Goal: Task Accomplishment & Management: Use online tool/utility

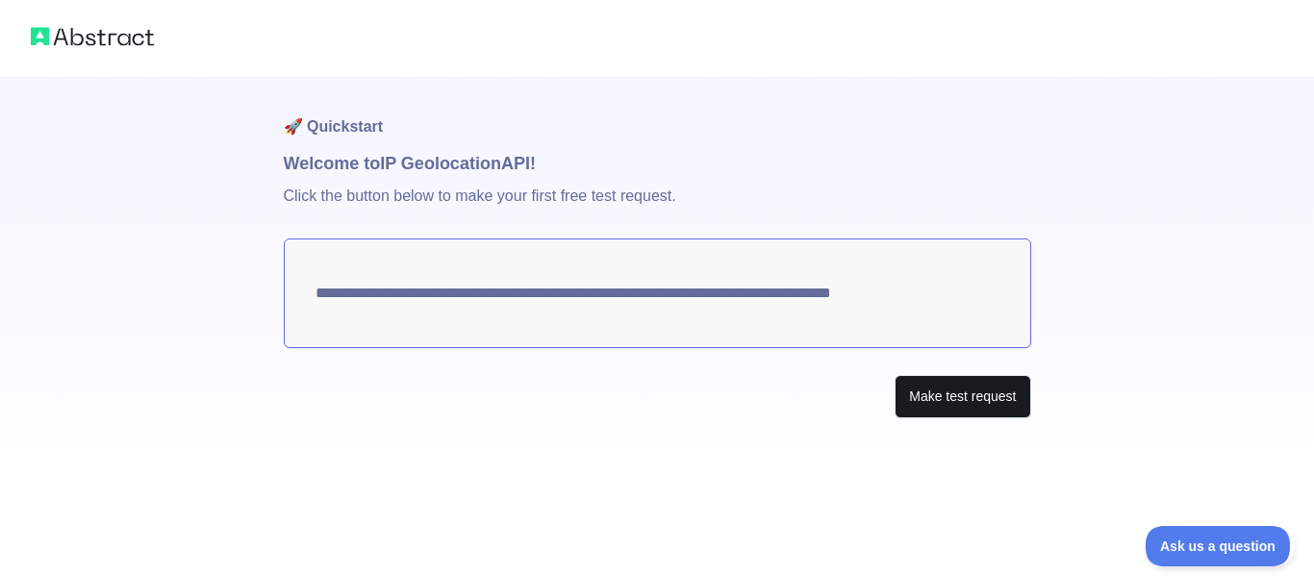
drag, startPoint x: 288, startPoint y: 303, endPoint x: 931, endPoint y: 384, distance: 648.7
click at [878, 355] on div "**********" at bounding box center [658, 286] width 748 height 419
click at [946, 393] on button "Make test request" at bounding box center [963, 396] width 136 height 43
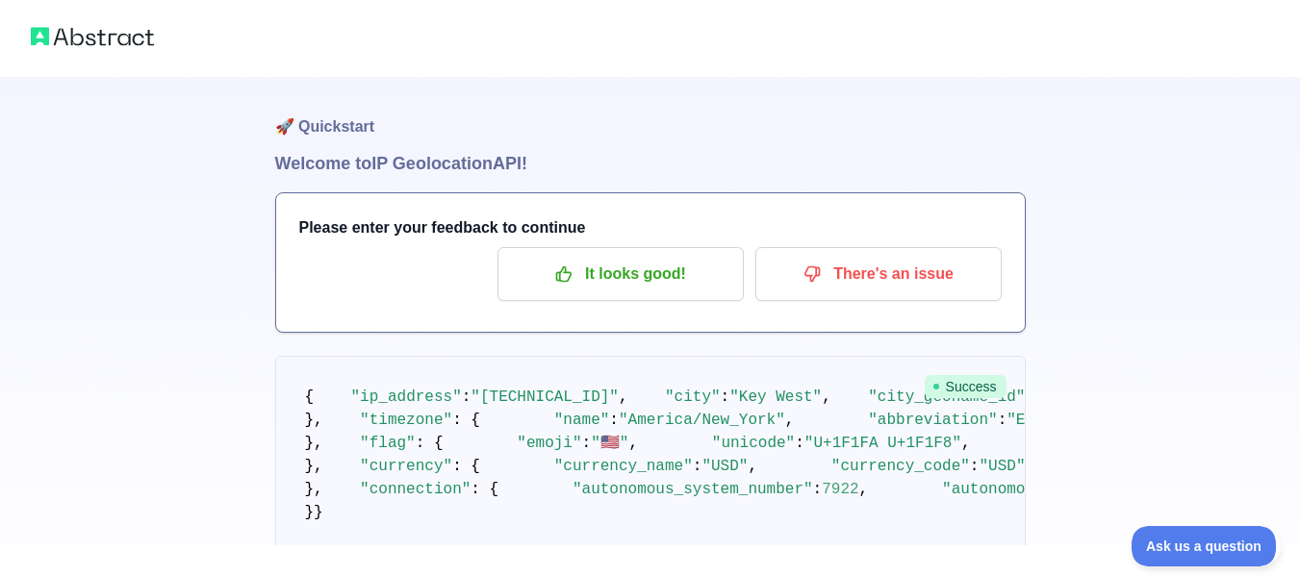
click at [115, 28] on img at bounding box center [92, 36] width 123 height 27
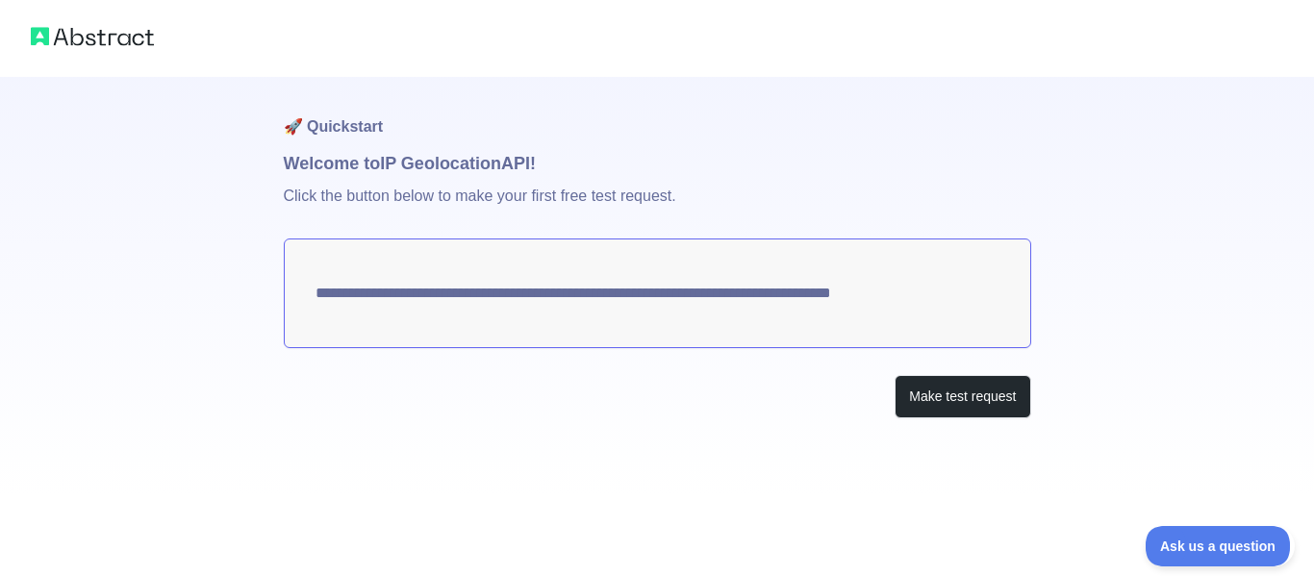
drag, startPoint x: 952, startPoint y: 299, endPoint x: 860, endPoint y: 295, distance: 92.4
click at [860, 295] on textarea "**********" at bounding box center [658, 294] width 748 height 110
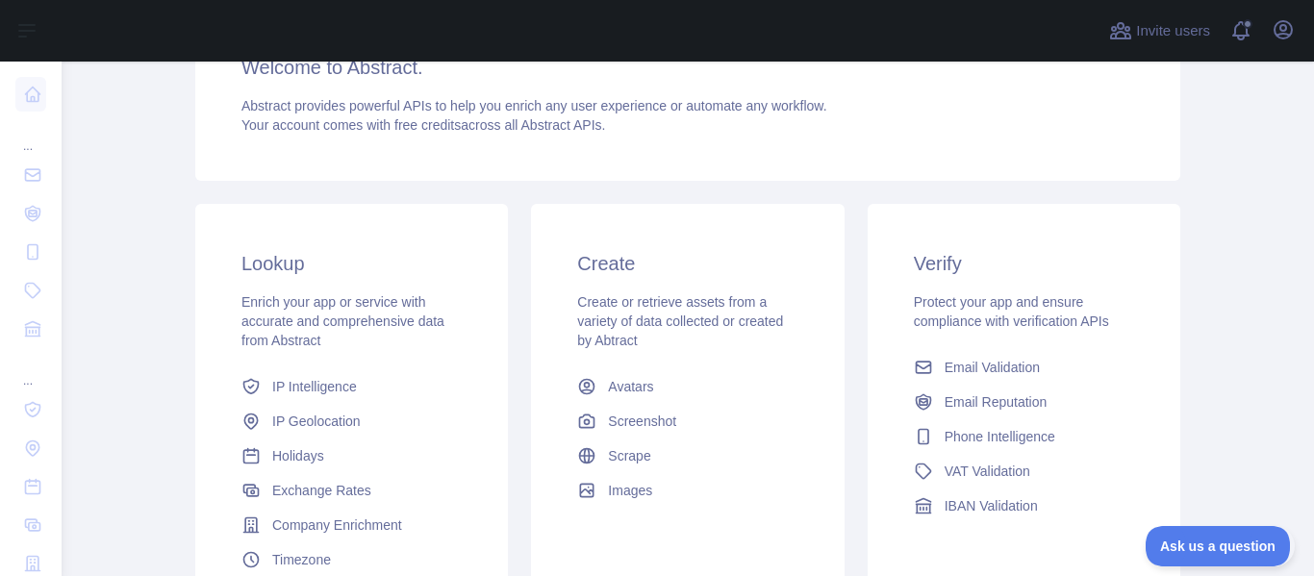
scroll to position [382, 0]
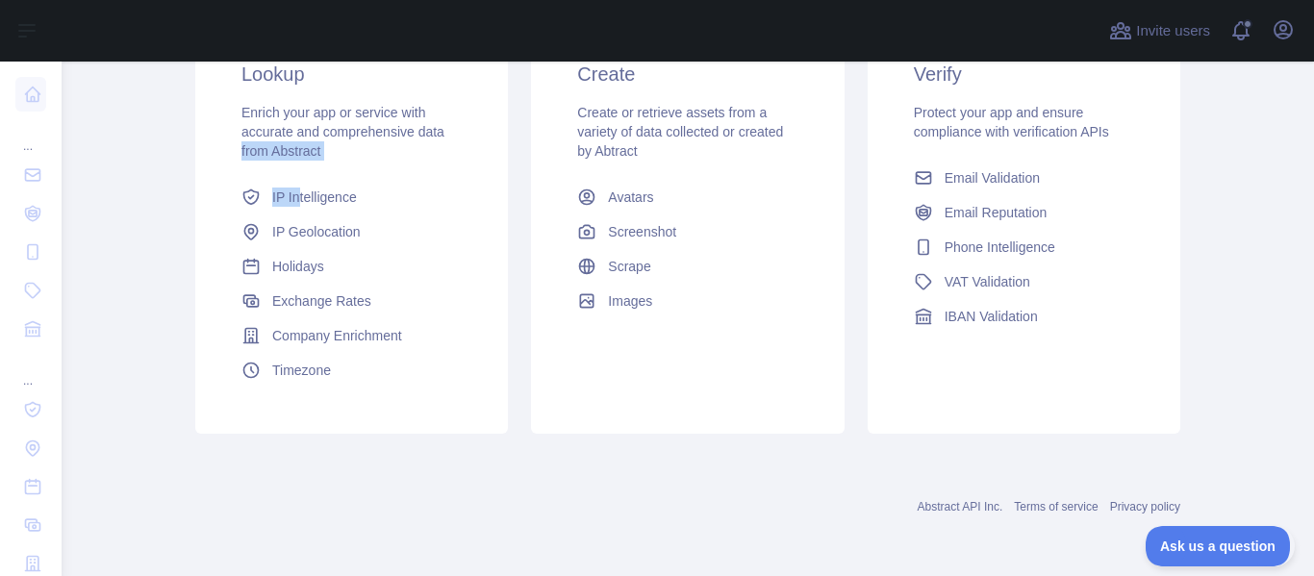
drag, startPoint x: 214, startPoint y: 189, endPoint x: 290, endPoint y: 179, distance: 76.6
click at [290, 179] on div "Lookup Enrich your app or service with accurate and comprehensive data from Abs…" at bounding box center [351, 223] width 313 height 419
click at [380, 160] on div "Enrich your app or service with accurate and comprehensive data from Abstract" at bounding box center [351, 132] width 220 height 58
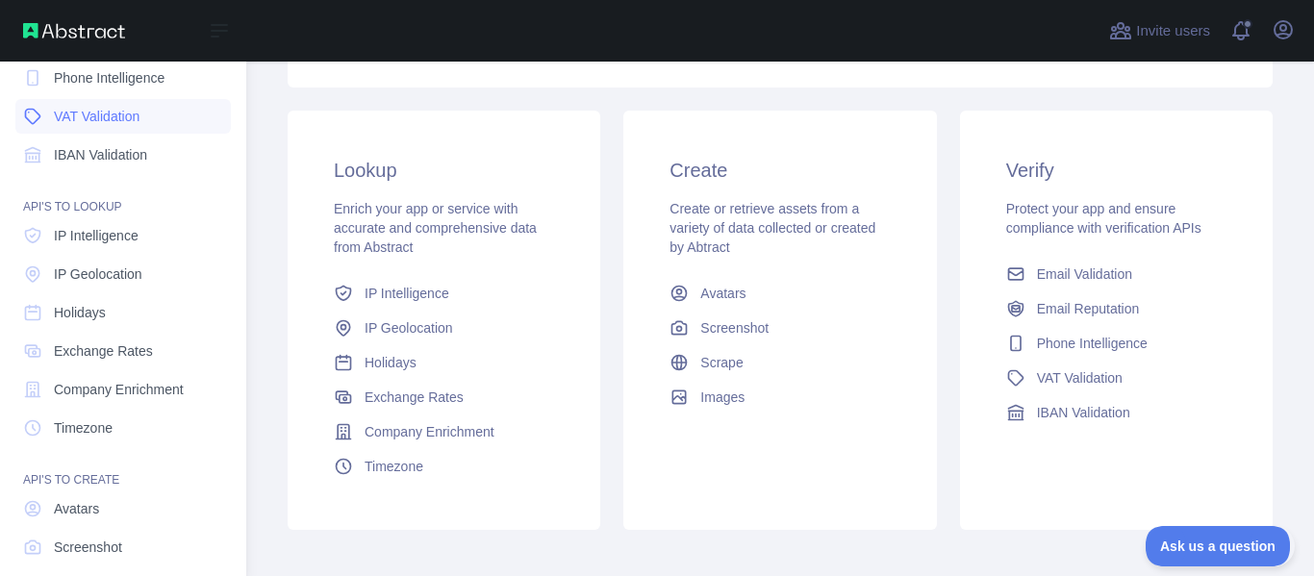
scroll to position [78, 0]
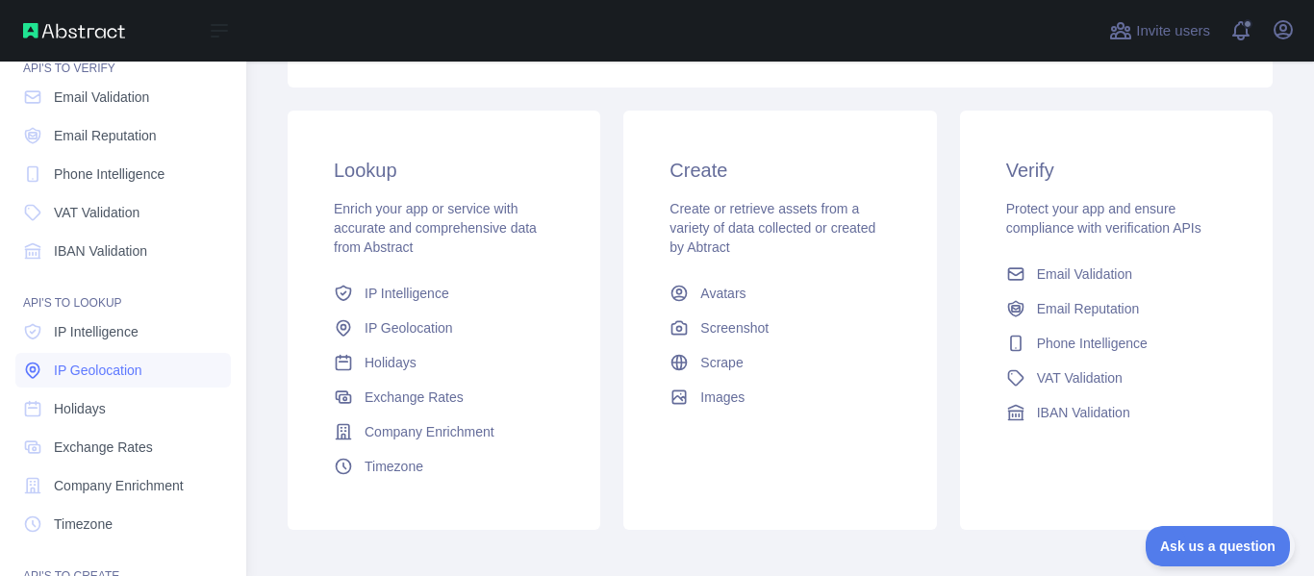
click at [89, 368] on span "IP Geolocation" at bounding box center [98, 370] width 89 height 19
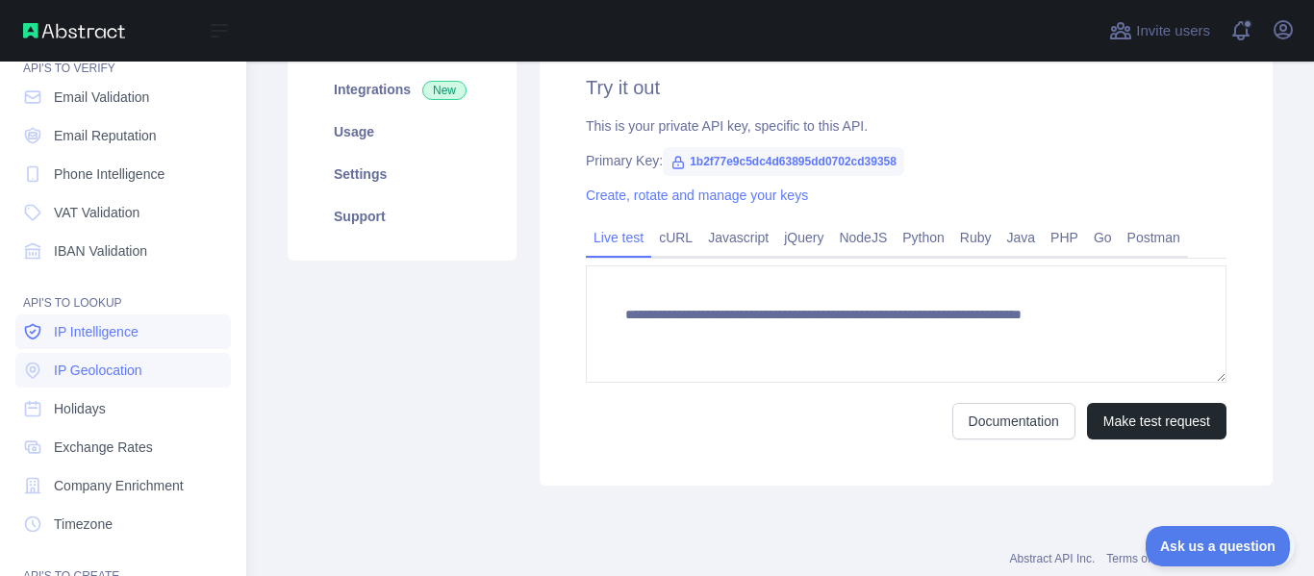
scroll to position [286, 0]
type textarea "**********"
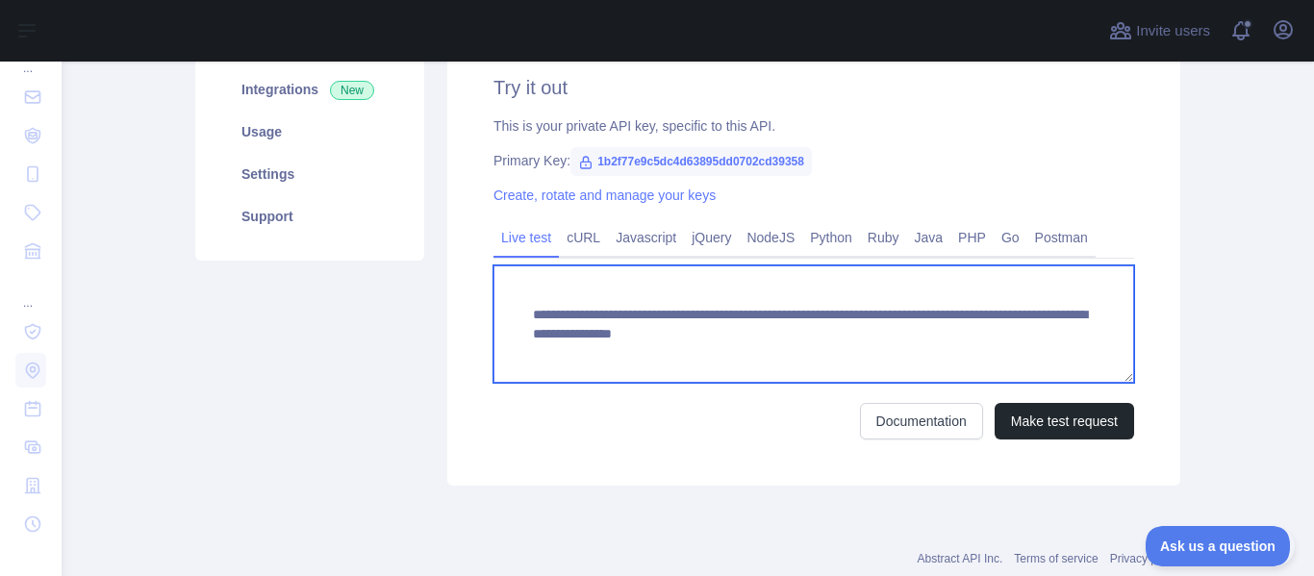
drag, startPoint x: 675, startPoint y: 349, endPoint x: 488, endPoint y: 289, distance: 197.2
click at [494, 289] on textarea "**********" at bounding box center [814, 324] width 641 height 117
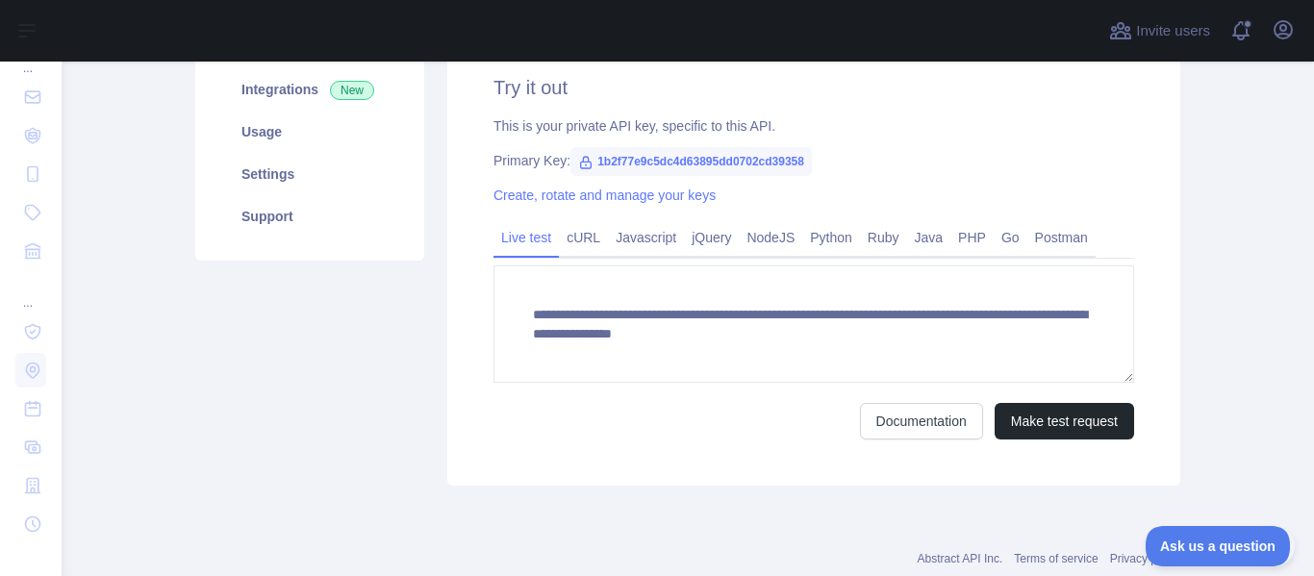
click at [367, 332] on div "Pricing Try it out Documentation Integrations New Usage Settings Support" at bounding box center [310, 202] width 252 height 568
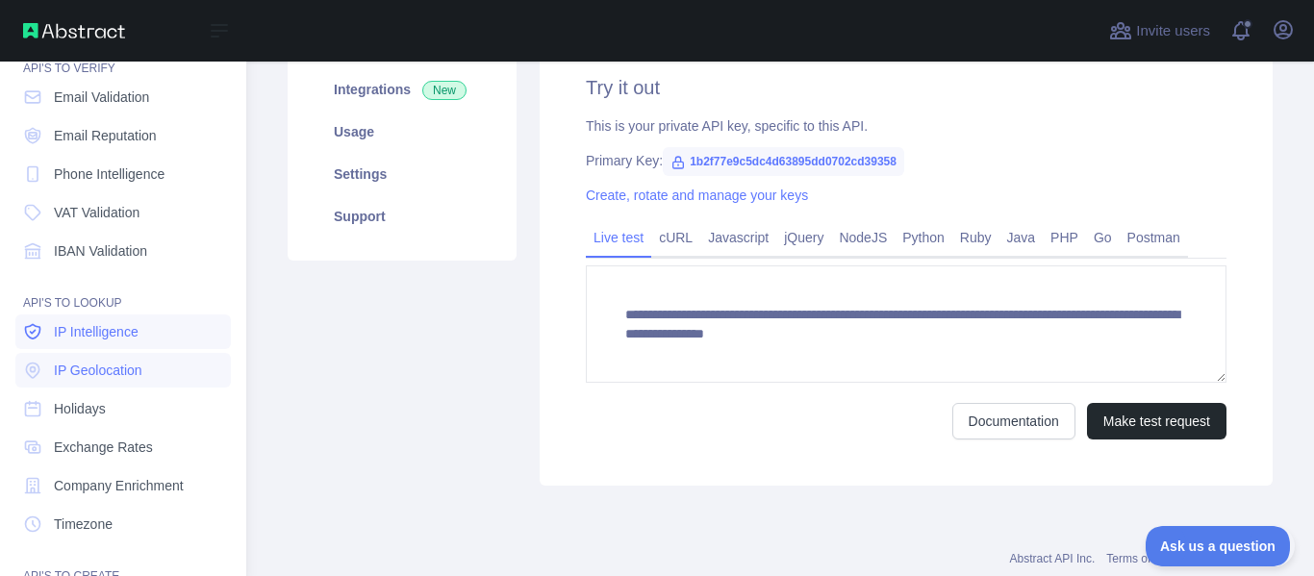
click at [110, 332] on span "IP Intelligence" at bounding box center [96, 331] width 85 height 19
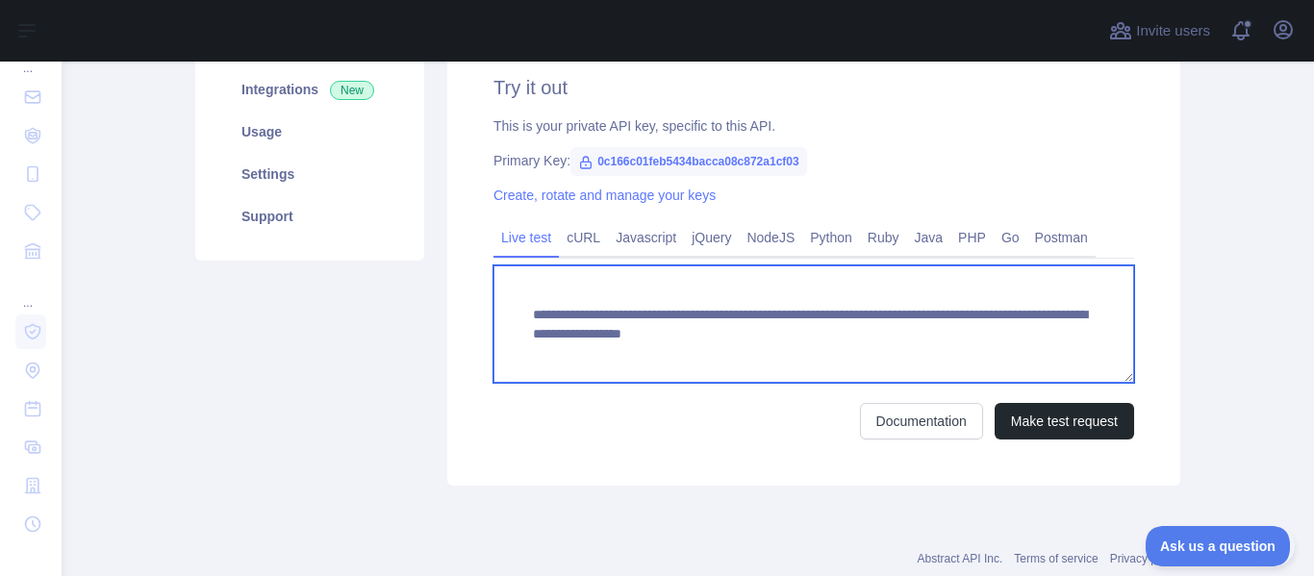
drag, startPoint x: 678, startPoint y: 352, endPoint x: 526, endPoint y: 292, distance: 163.7
click at [526, 292] on textarea "**********" at bounding box center [814, 324] width 641 height 117
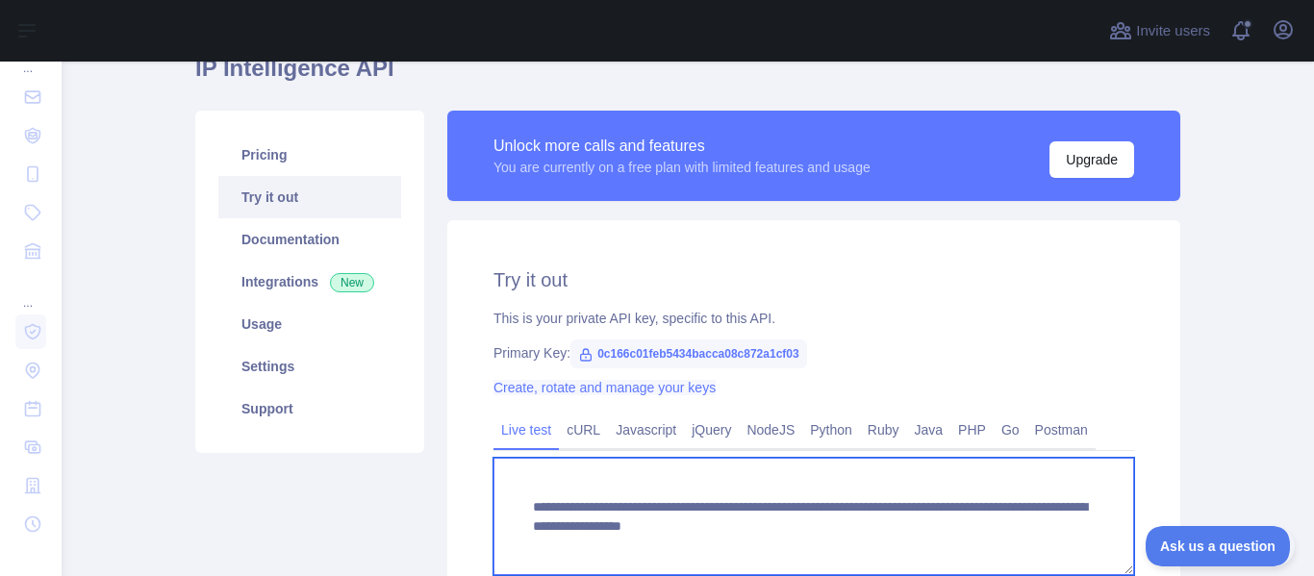
scroll to position [286, 0]
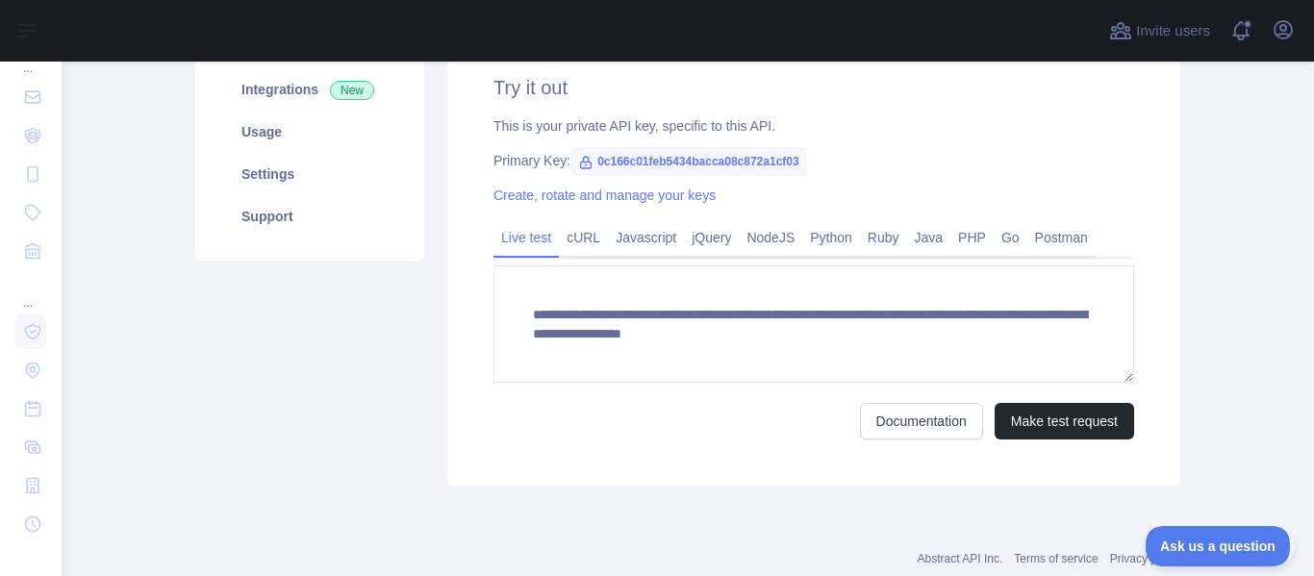
click at [82, 330] on main "**********" at bounding box center [688, 319] width 1253 height 515
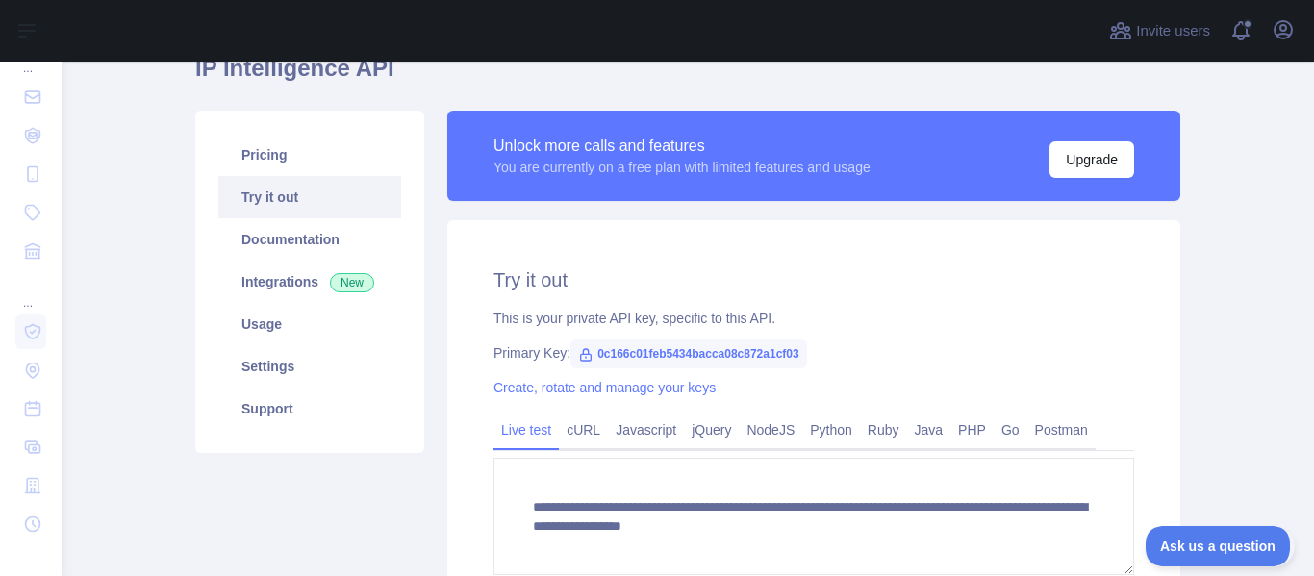
scroll to position [190, 0]
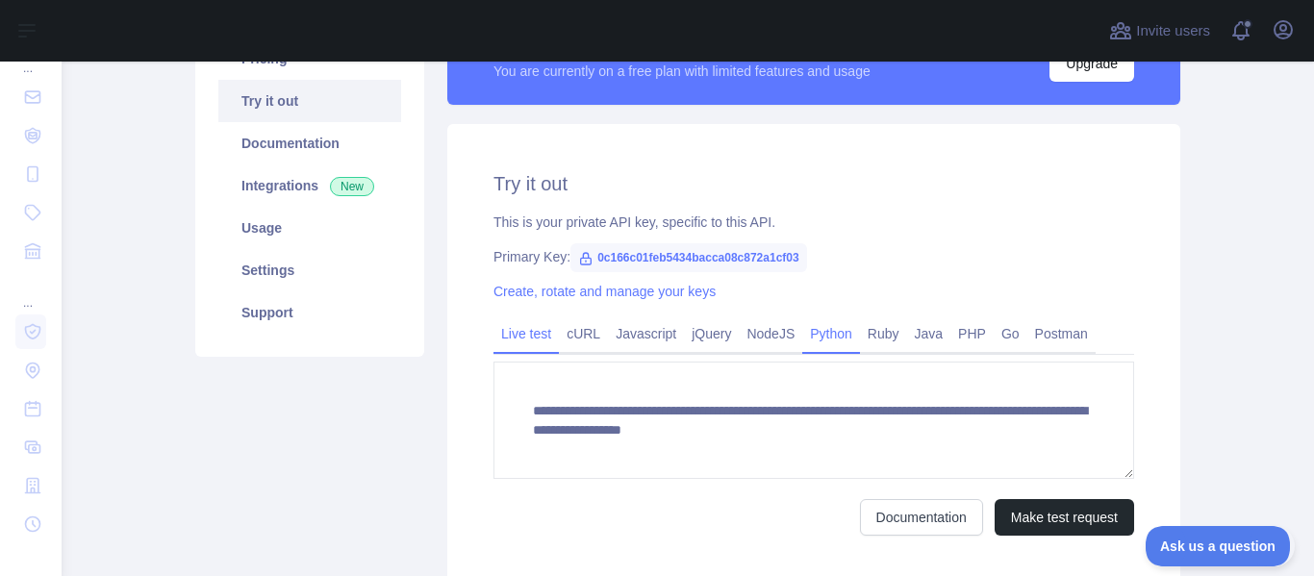
click at [802, 325] on link "Python" at bounding box center [831, 333] width 58 height 31
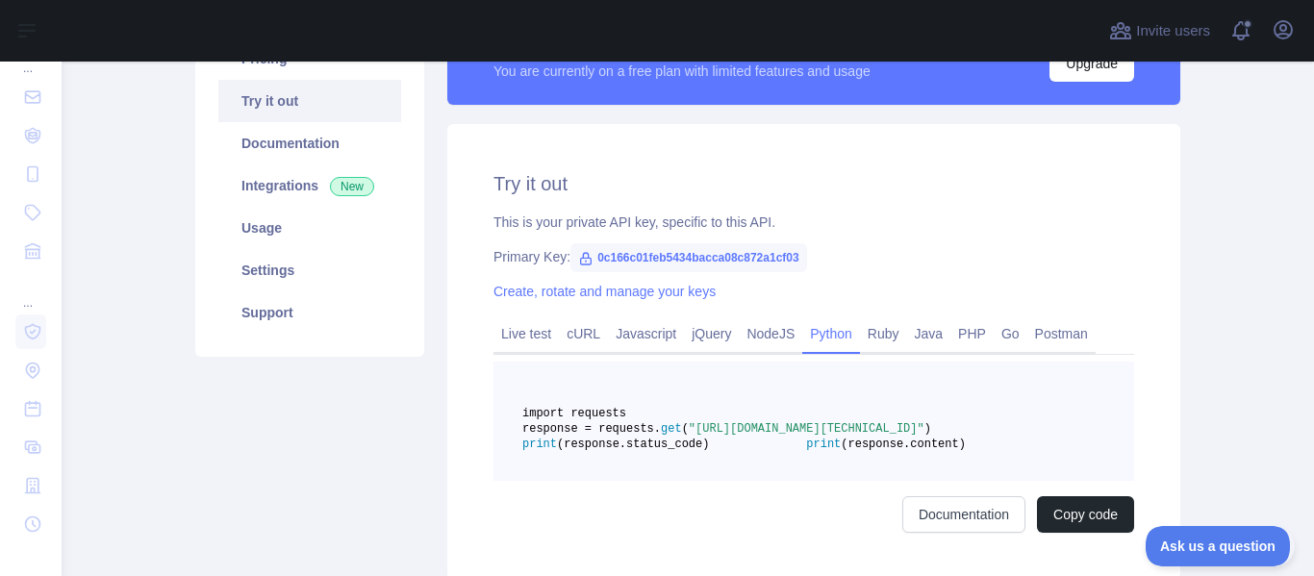
scroll to position [286, 0]
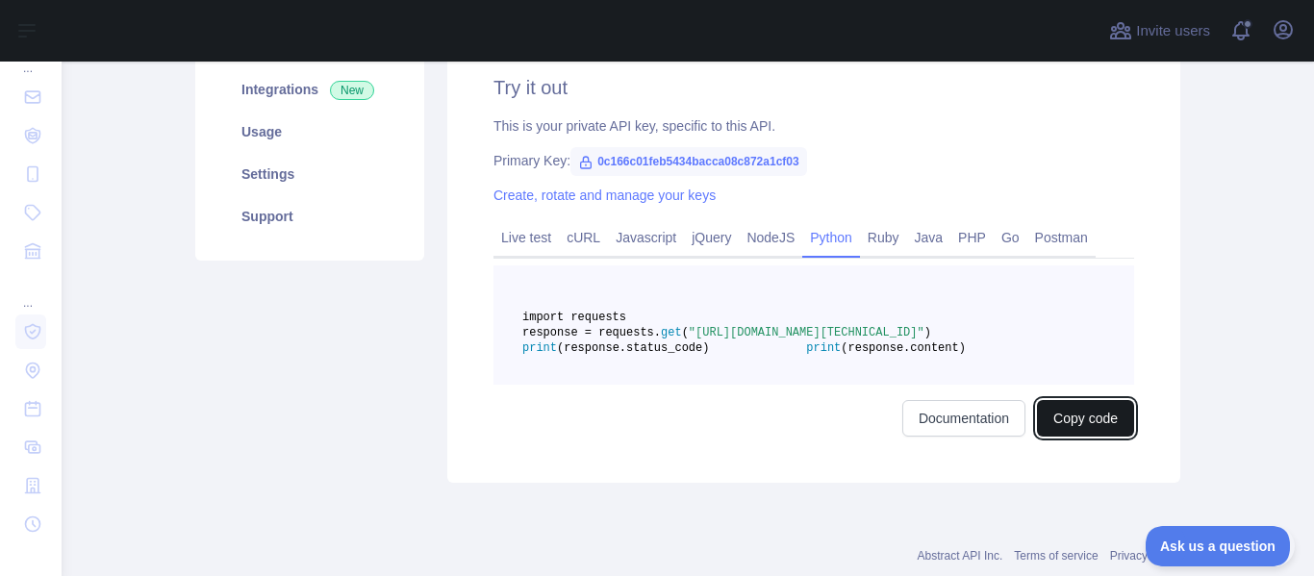
click at [1058, 437] on button "Copy code" at bounding box center [1085, 418] width 97 height 37
click at [118, 309] on main "IP Intelligence API Pricing Try it out Documentation Integrations New Usage Set…" at bounding box center [688, 319] width 1253 height 515
click at [514, 233] on link "Live test" at bounding box center [526, 237] width 65 height 31
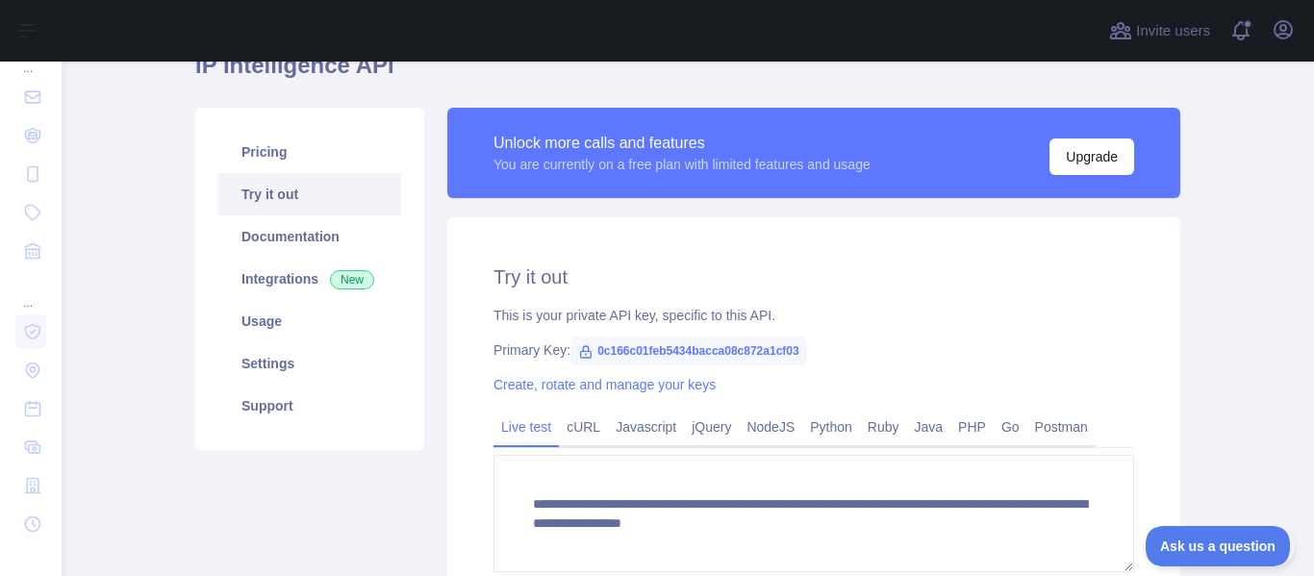
scroll to position [0, 0]
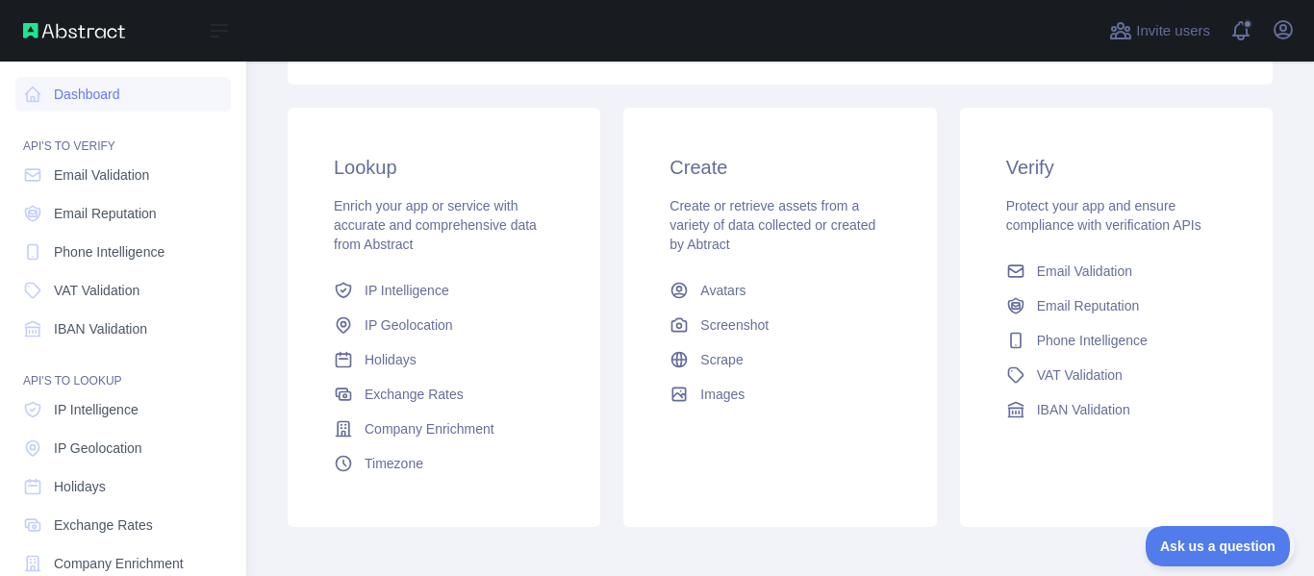
click at [35, 15] on div "Open sidebar" at bounding box center [123, 31] width 246 height 62
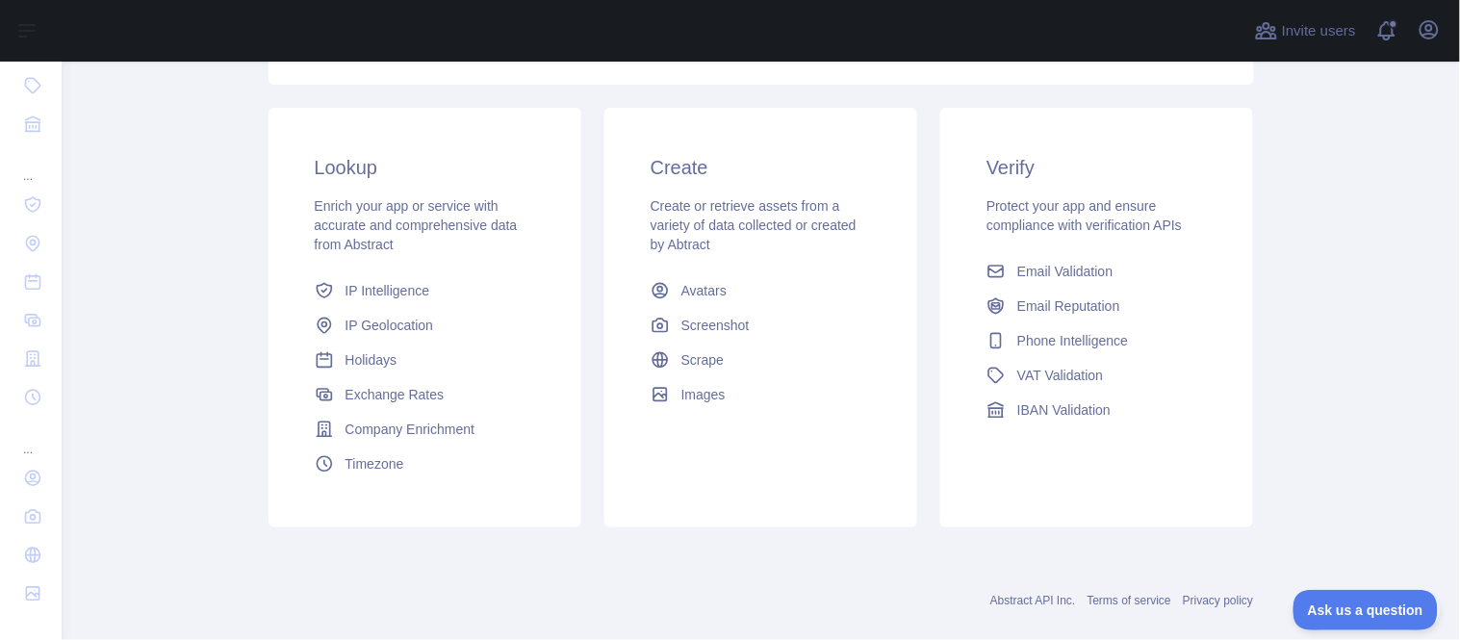
scroll to position [289, 0]
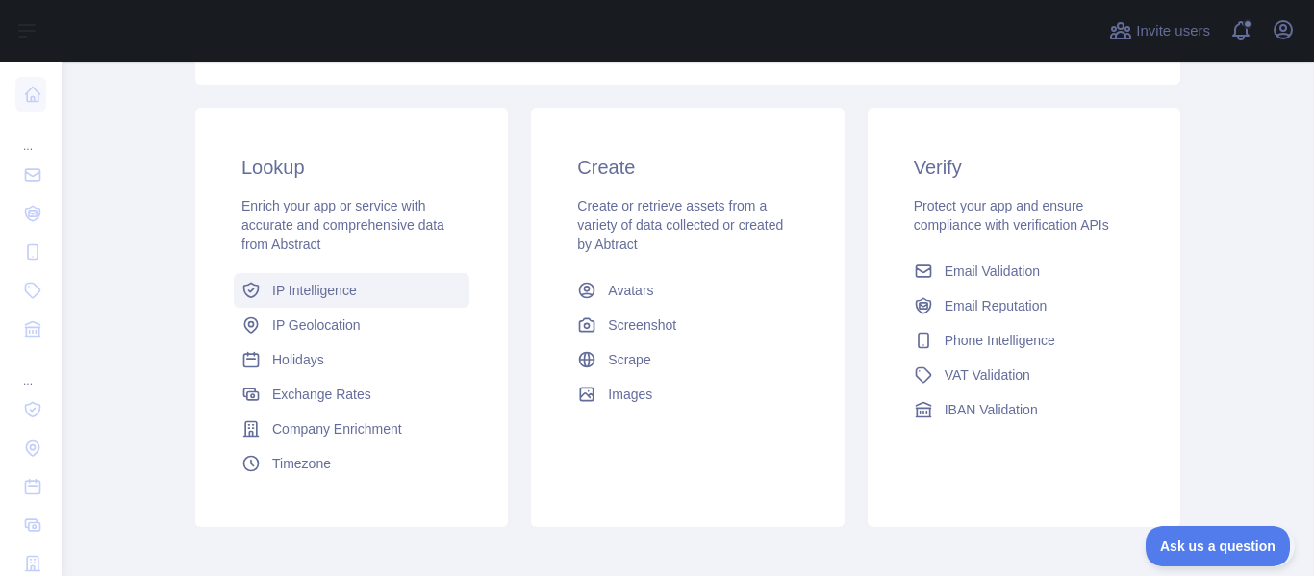
click at [316, 279] on link "IP Intelligence" at bounding box center [352, 290] width 236 height 35
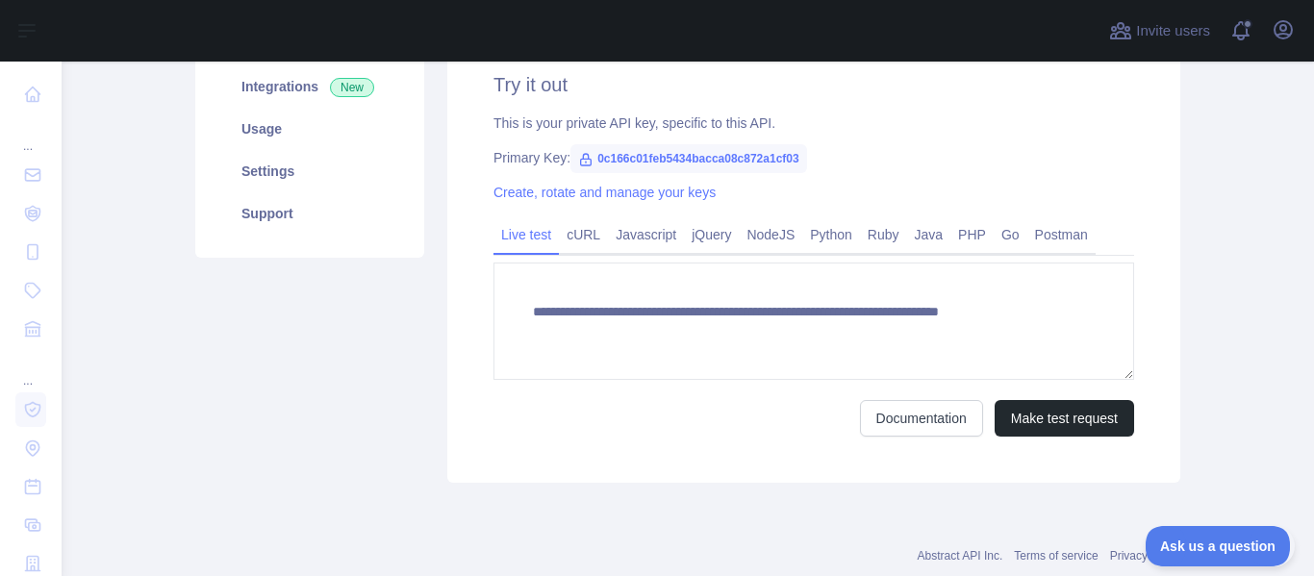
scroll to position [289, 0]
type textarea "**********"
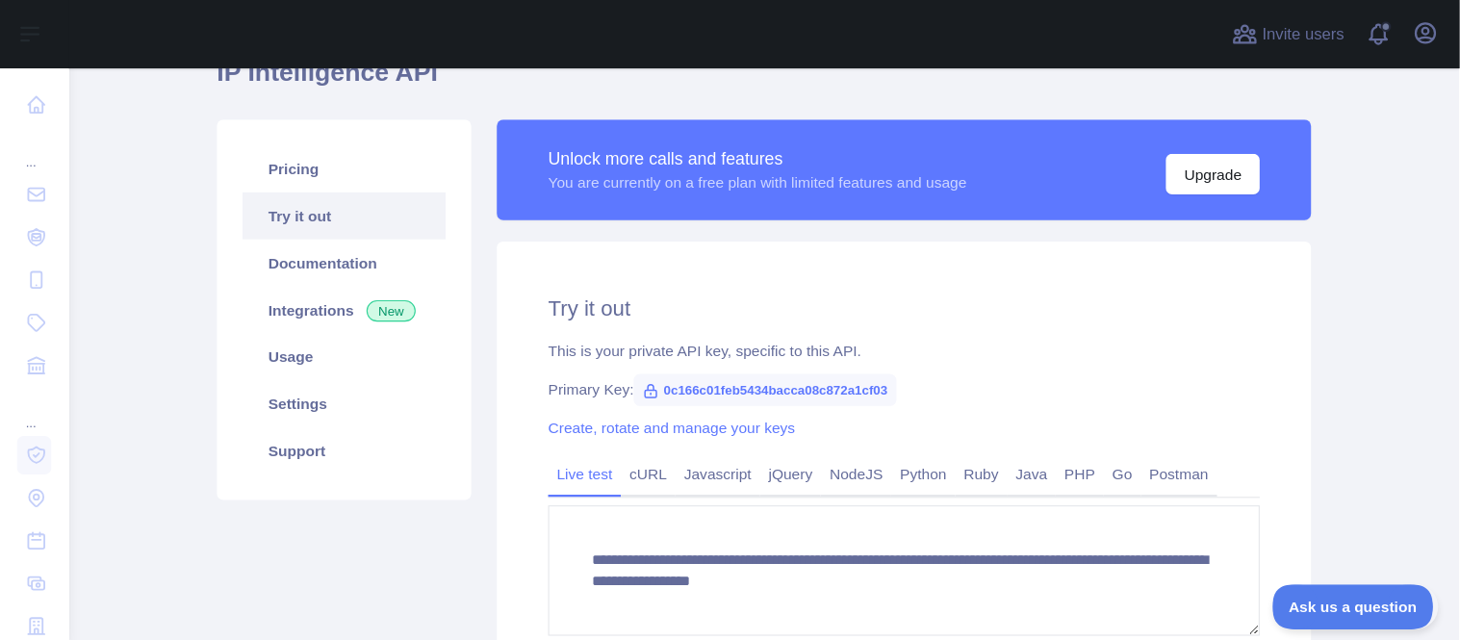
scroll to position [192, 0]
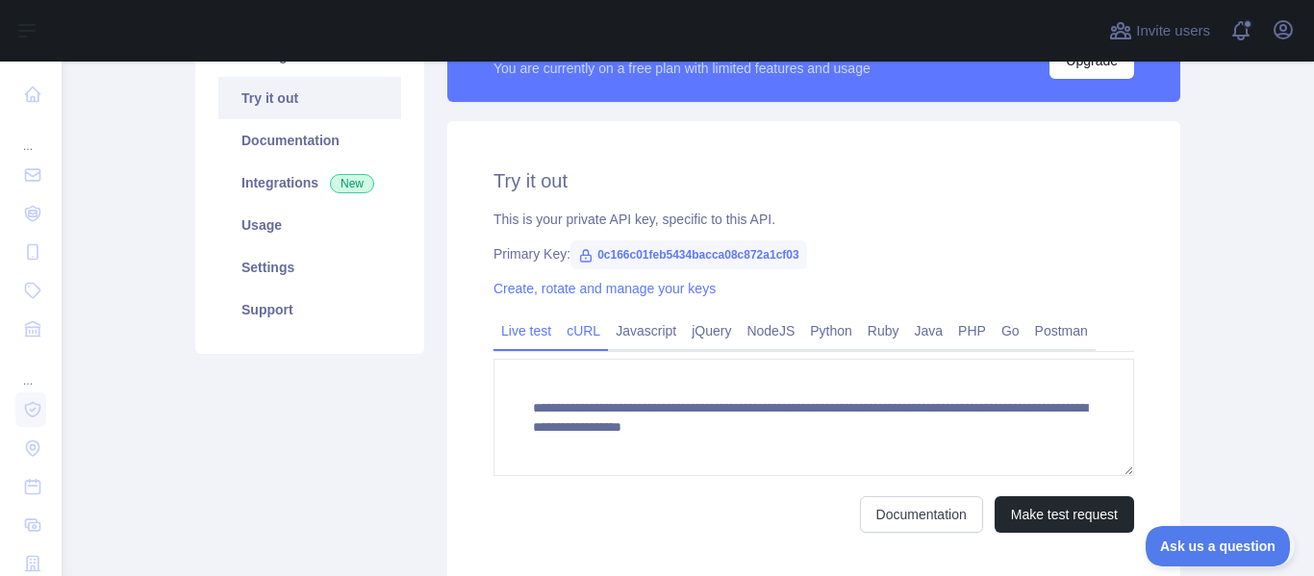
click at [588, 334] on link "cURL" at bounding box center [583, 331] width 49 height 31
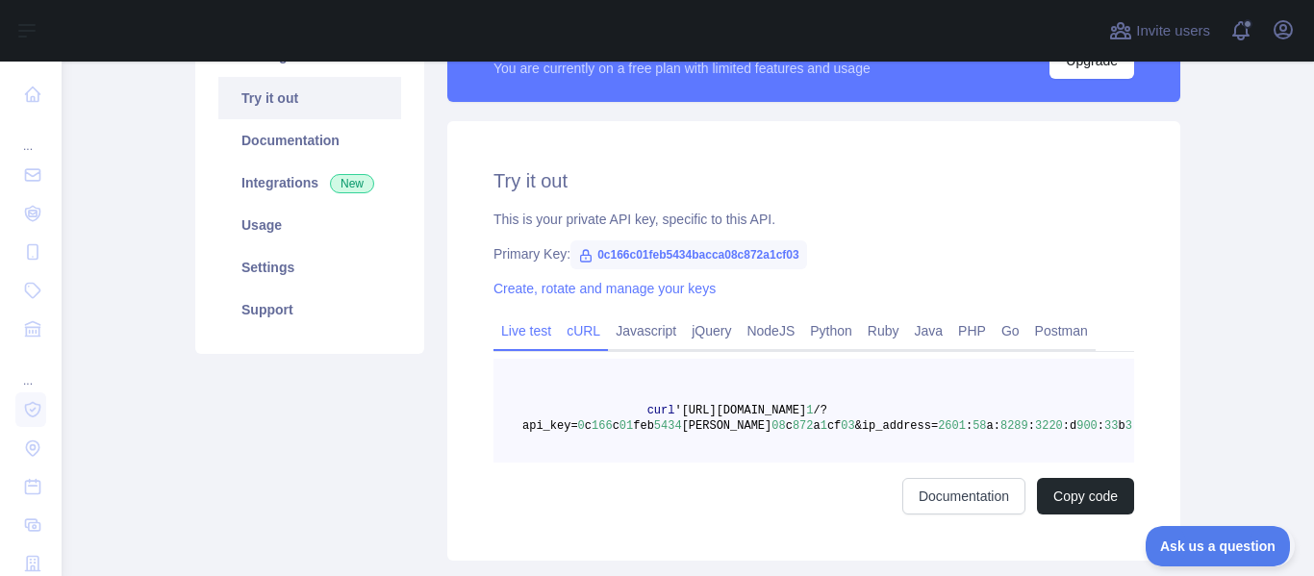
click at [533, 342] on link "Live test" at bounding box center [526, 331] width 65 height 31
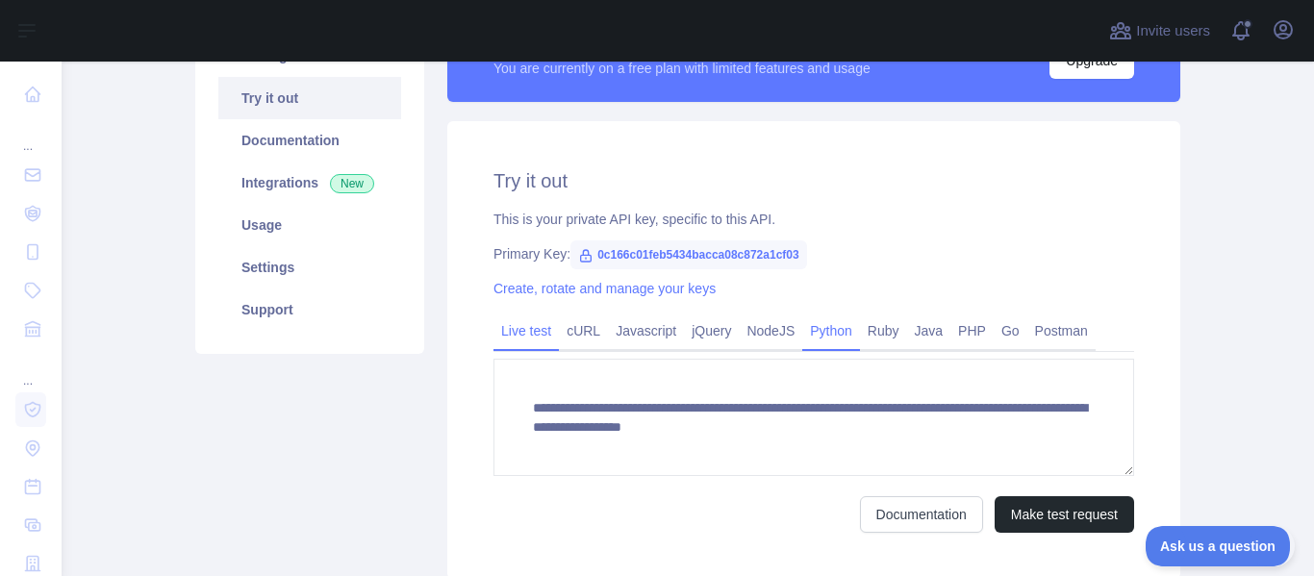
click at [846, 328] on link "Python" at bounding box center [831, 331] width 58 height 31
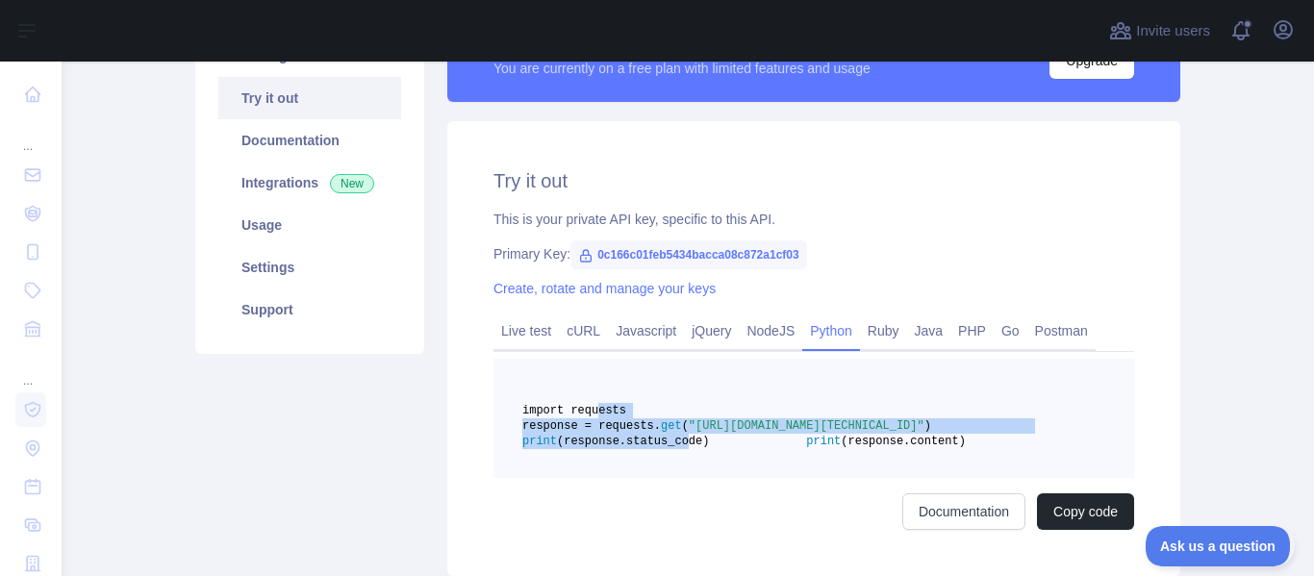
drag, startPoint x: 774, startPoint y: 479, endPoint x: 592, endPoint y: 404, distance: 197.6
click at [592, 404] on pre "import requests response = requests. get ( "[URL][DOMAIN_NAME][TECHNICAL_ID]" )…" at bounding box center [814, 418] width 641 height 119
drag, startPoint x: 774, startPoint y: 483, endPoint x: 614, endPoint y: 398, distance: 180.8
click at [614, 398] on pre "import requests response = requests. get ( "[URL][DOMAIN_NAME][TECHNICAL_ID]" )…" at bounding box center [814, 418] width 641 height 119
copy code "import requests response = requests. get ( "[URL][DOMAIN_NAME][TECHNICAL_ID]" )…"
